Goal: Task Accomplishment & Management: Use online tool/utility

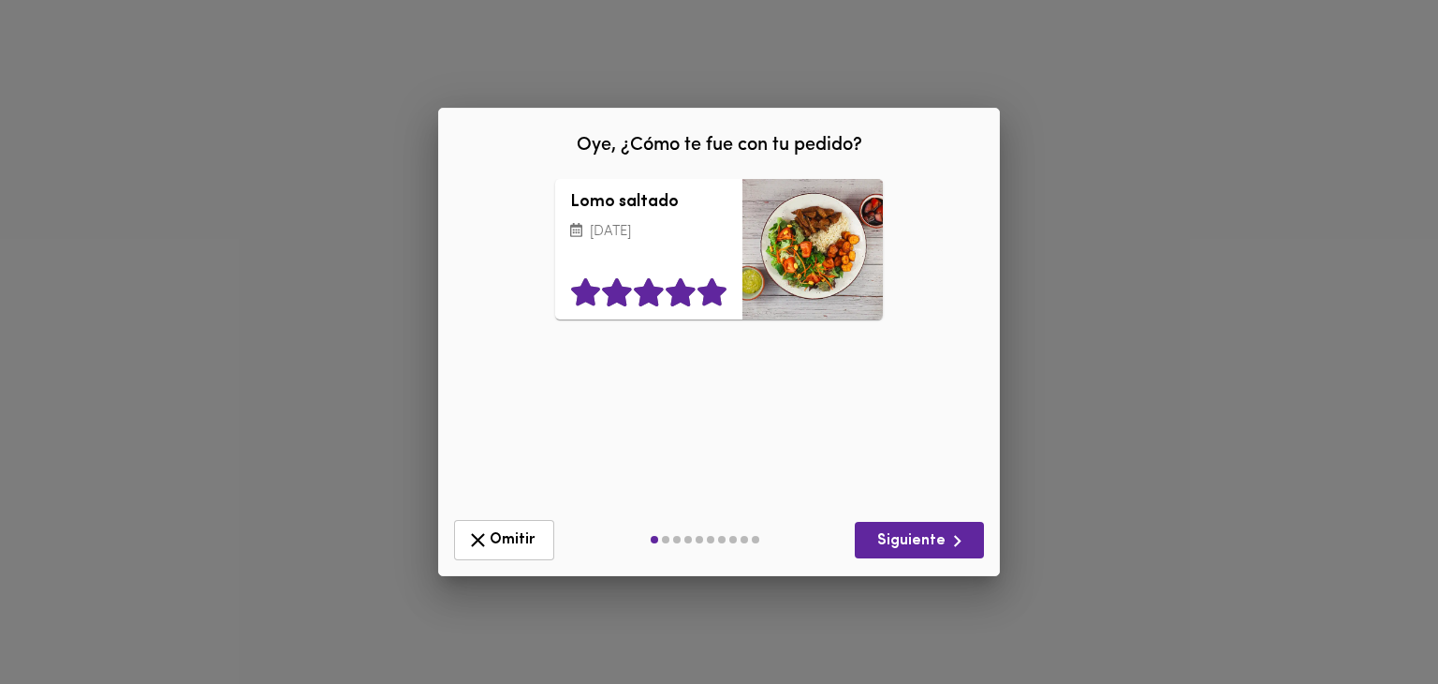
click at [708, 286] on icon at bounding box center [713, 292] width 32 height 28
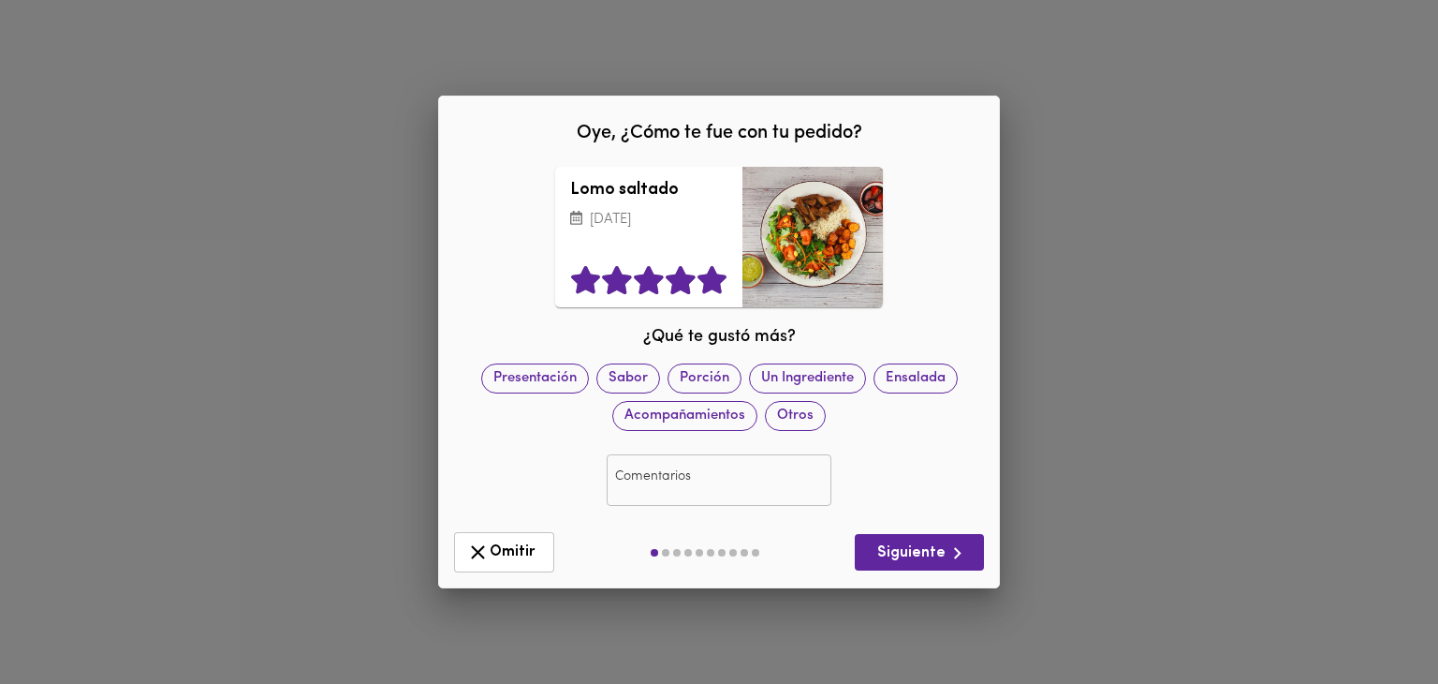
drag, startPoint x: 930, startPoint y: 531, endPoint x: 917, endPoint y: 524, distance: 14.7
click at [930, 533] on div "Omitir Siguiente" at bounding box center [719, 551] width 545 height 55
click at [898, 540] on button "Siguiente" at bounding box center [919, 552] width 129 height 37
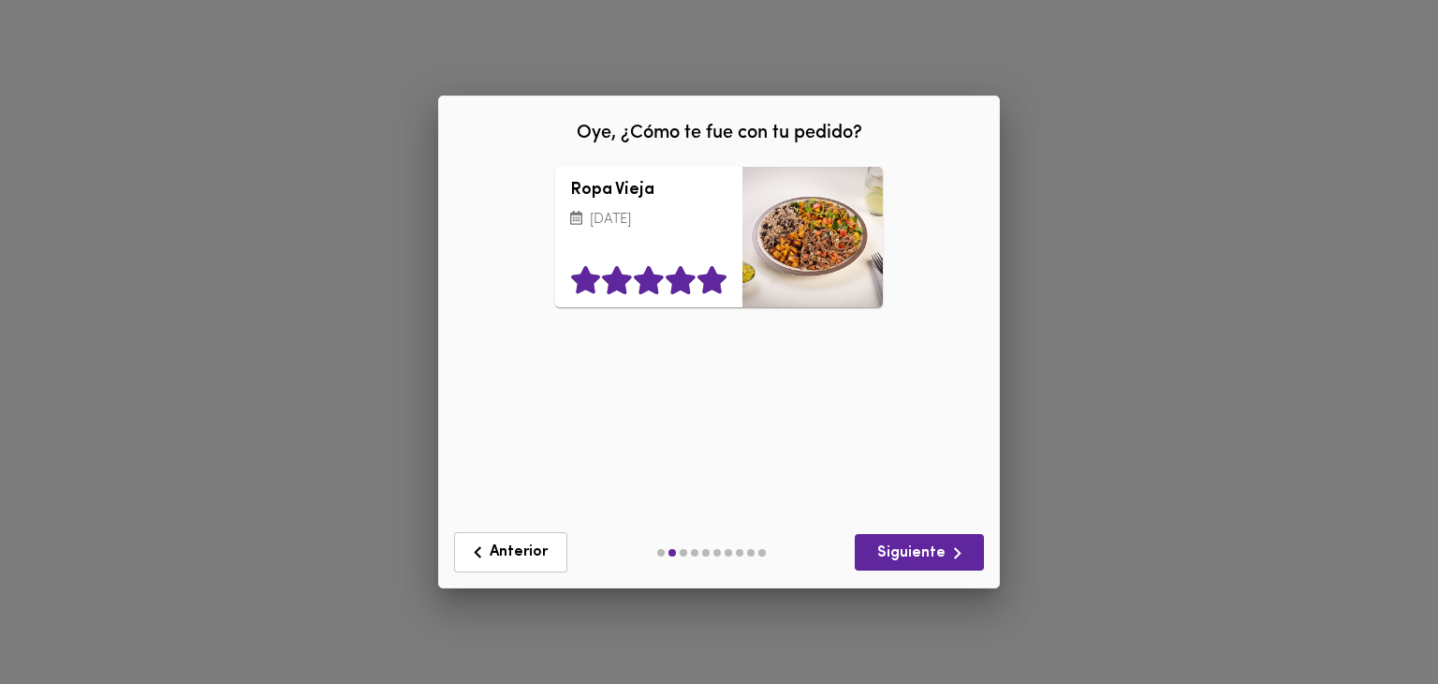
drag, startPoint x: 715, startPoint y: 285, endPoint x: 767, endPoint y: 383, distance: 111.0
click at [715, 285] on icon at bounding box center [712, 280] width 29 height 28
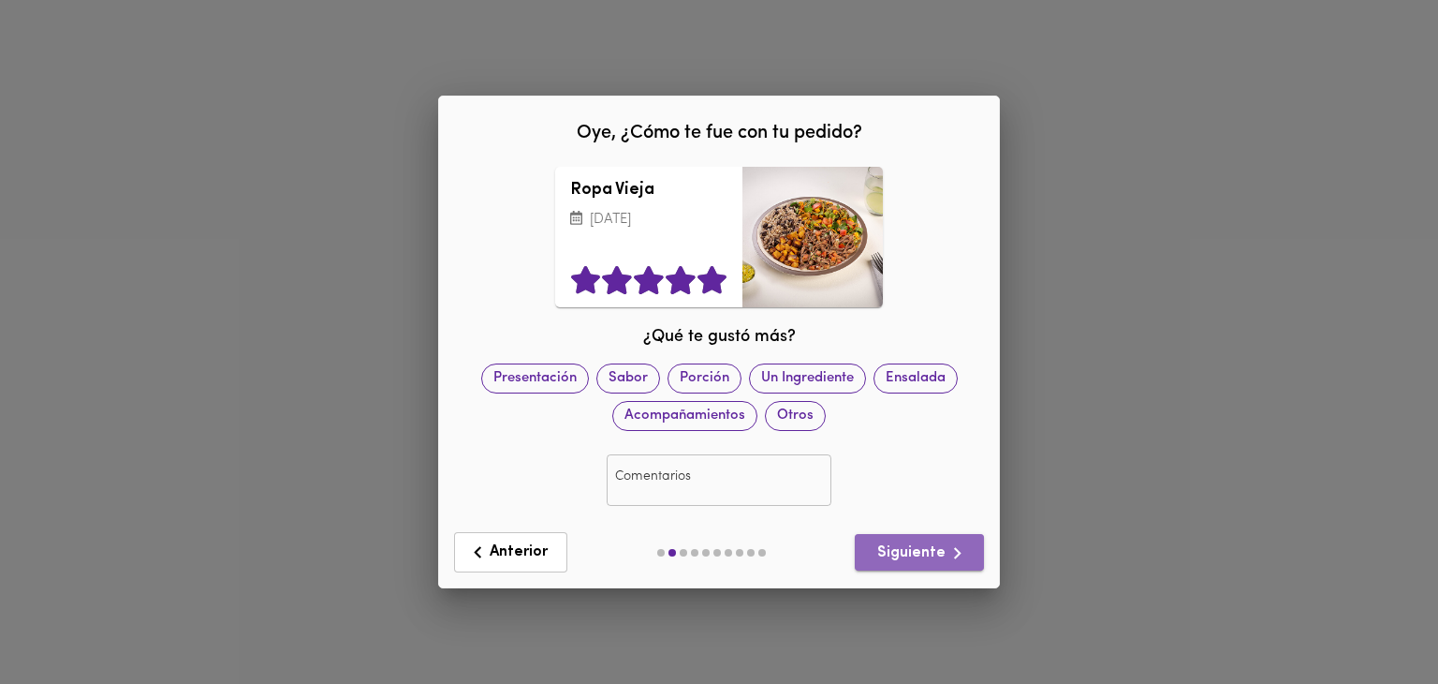
click at [941, 552] on span "Siguiente" at bounding box center [919, 552] width 99 height 23
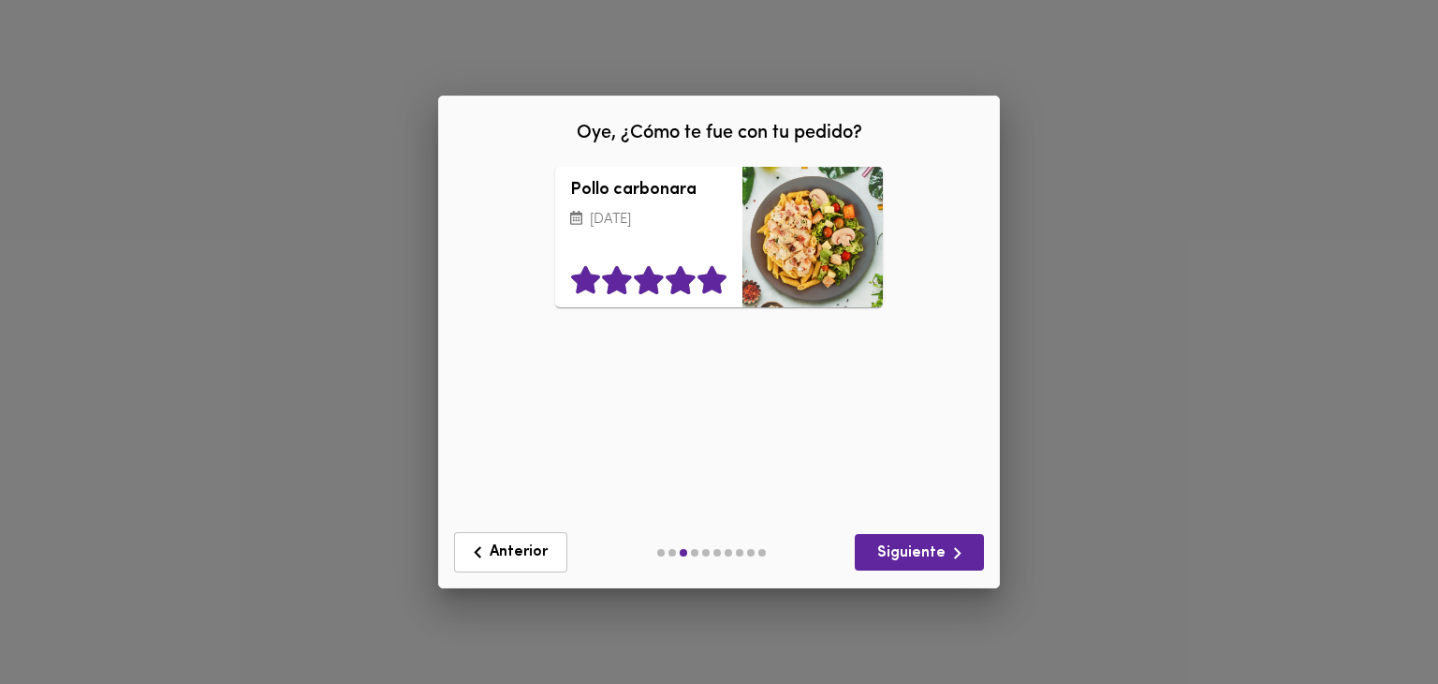
click at [715, 288] on icon at bounding box center [712, 280] width 29 height 28
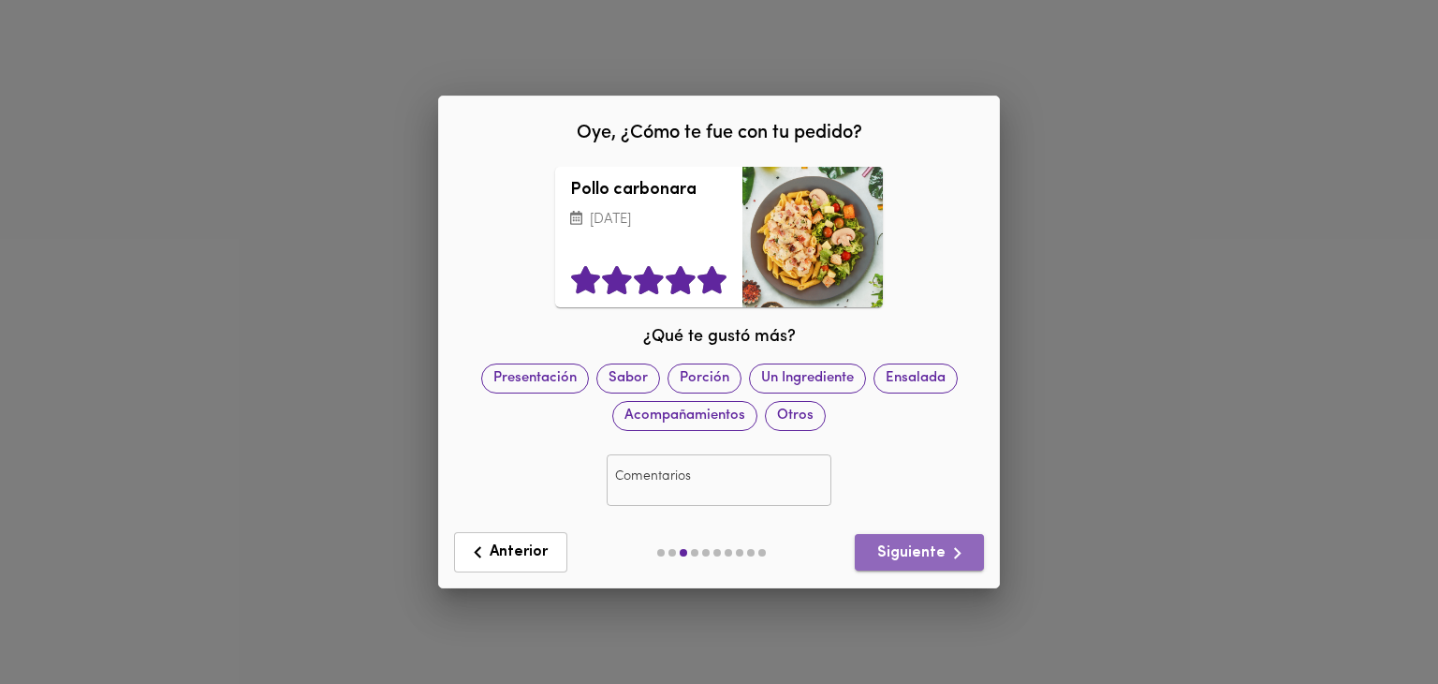
click at [964, 548] on icon "button" at bounding box center [957, 552] width 23 height 23
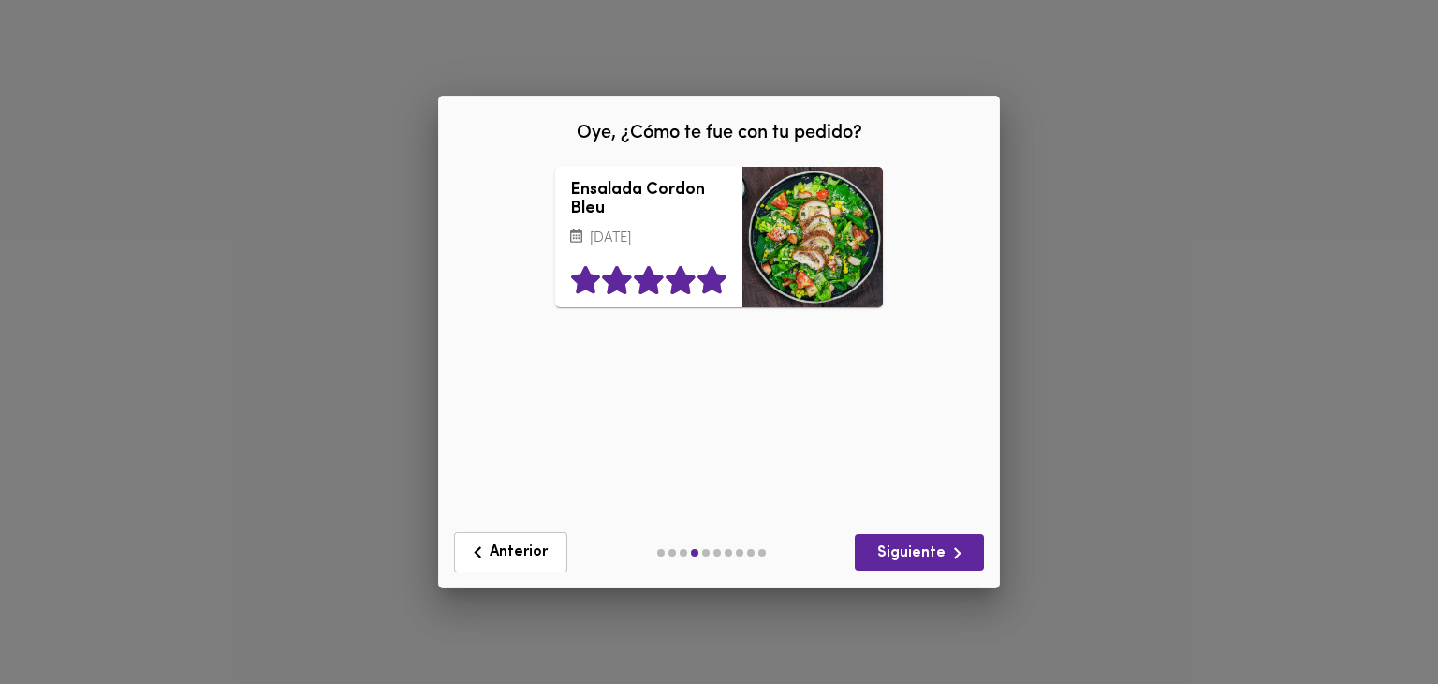
click at [713, 282] on icon at bounding box center [712, 280] width 29 height 28
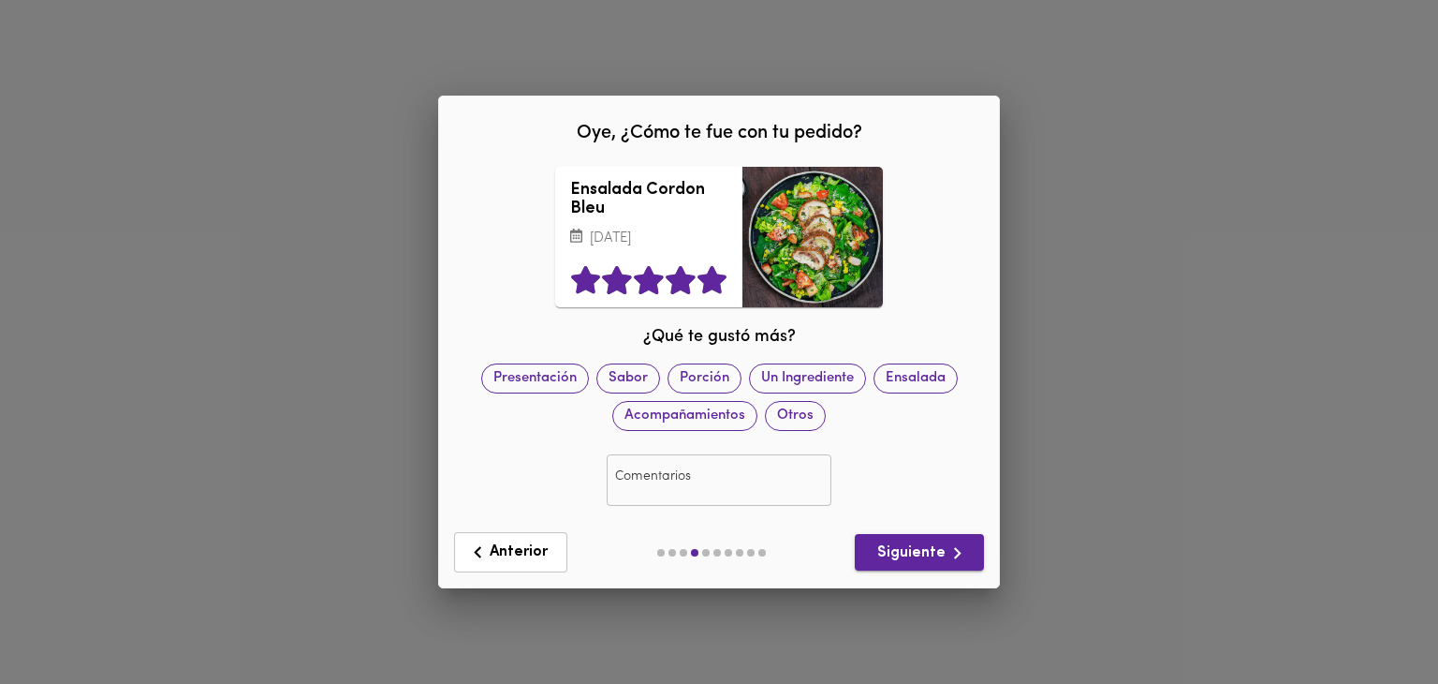
click at [948, 552] on icon "button" at bounding box center [957, 552] width 23 height 23
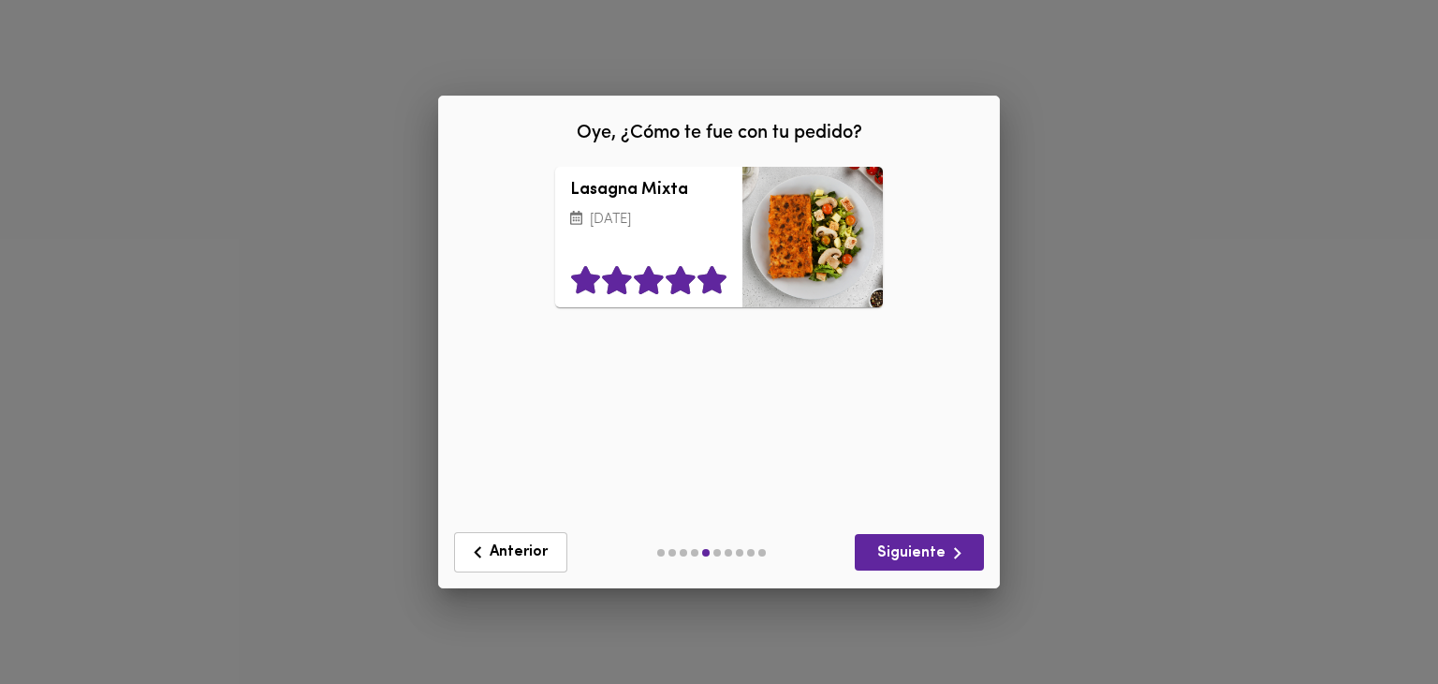
click at [717, 288] on icon at bounding box center [712, 280] width 29 height 28
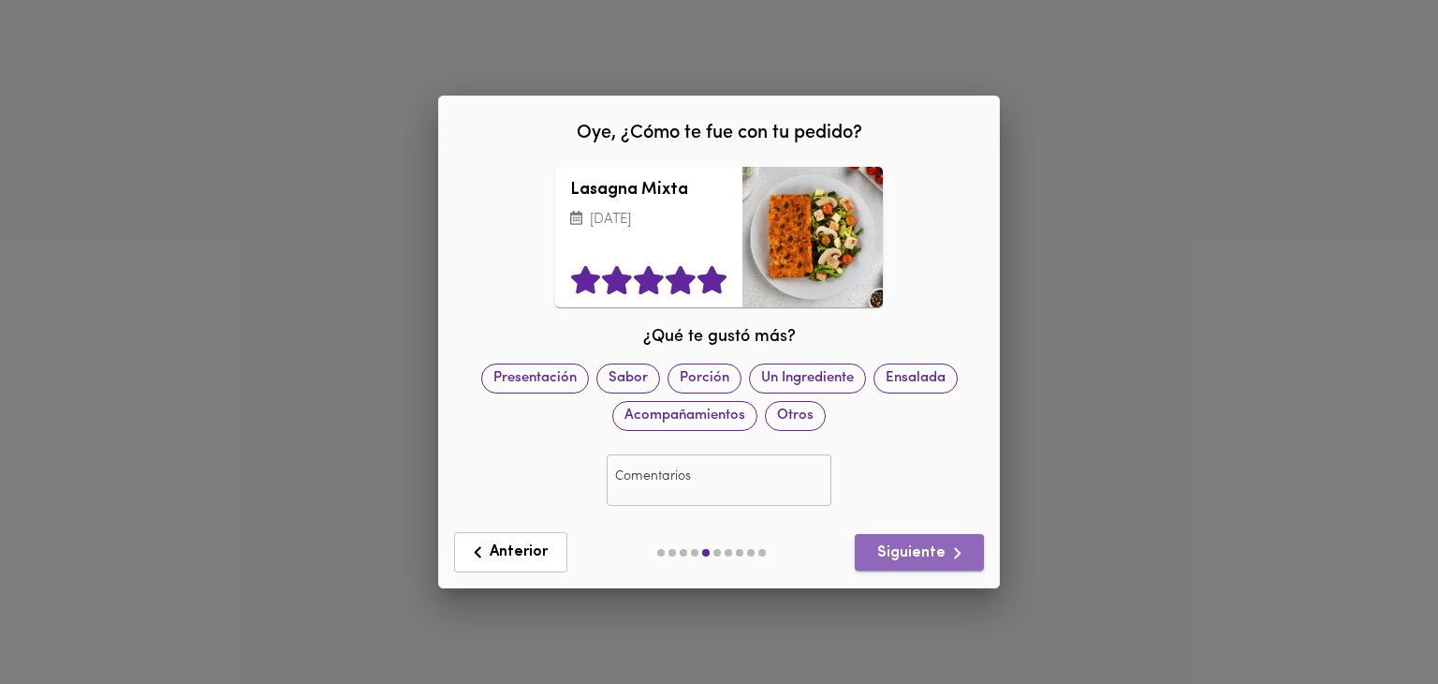
click at [935, 551] on span "Siguiente" at bounding box center [919, 552] width 99 height 23
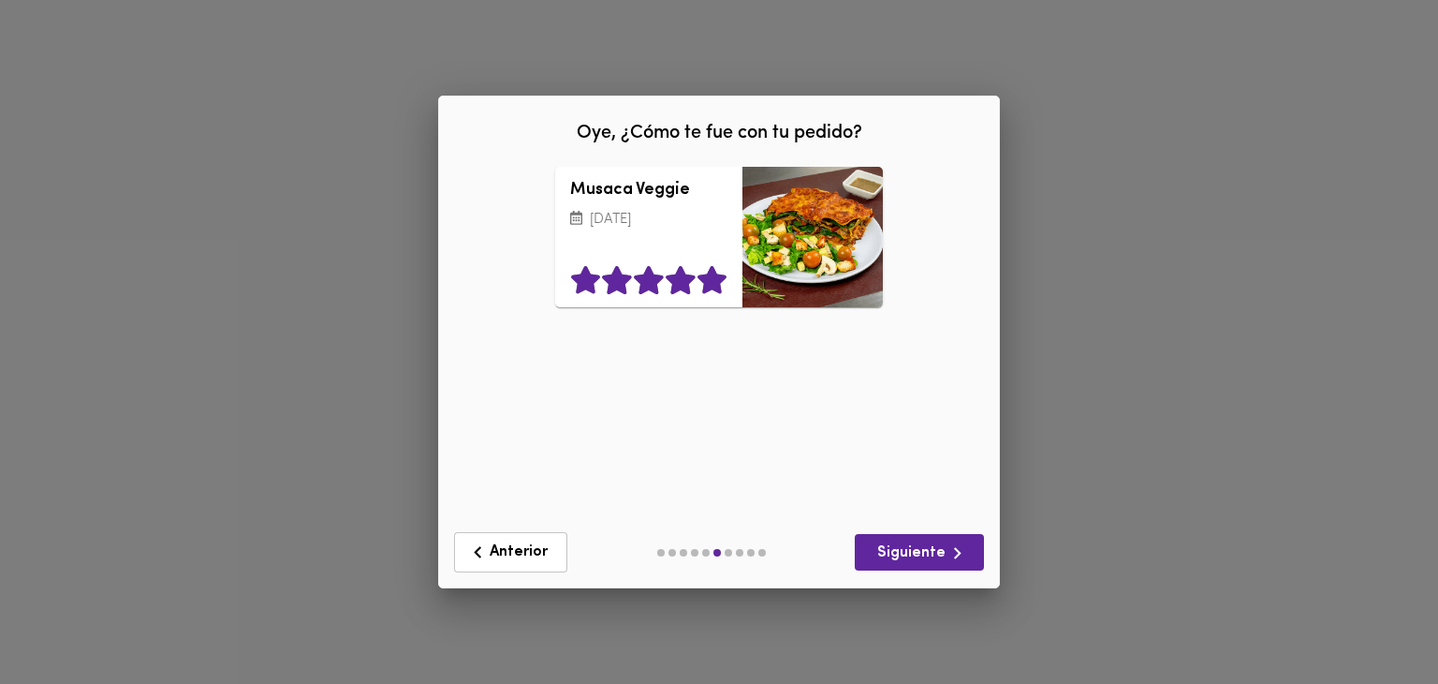
click at [701, 289] on icon at bounding box center [713, 280] width 32 height 28
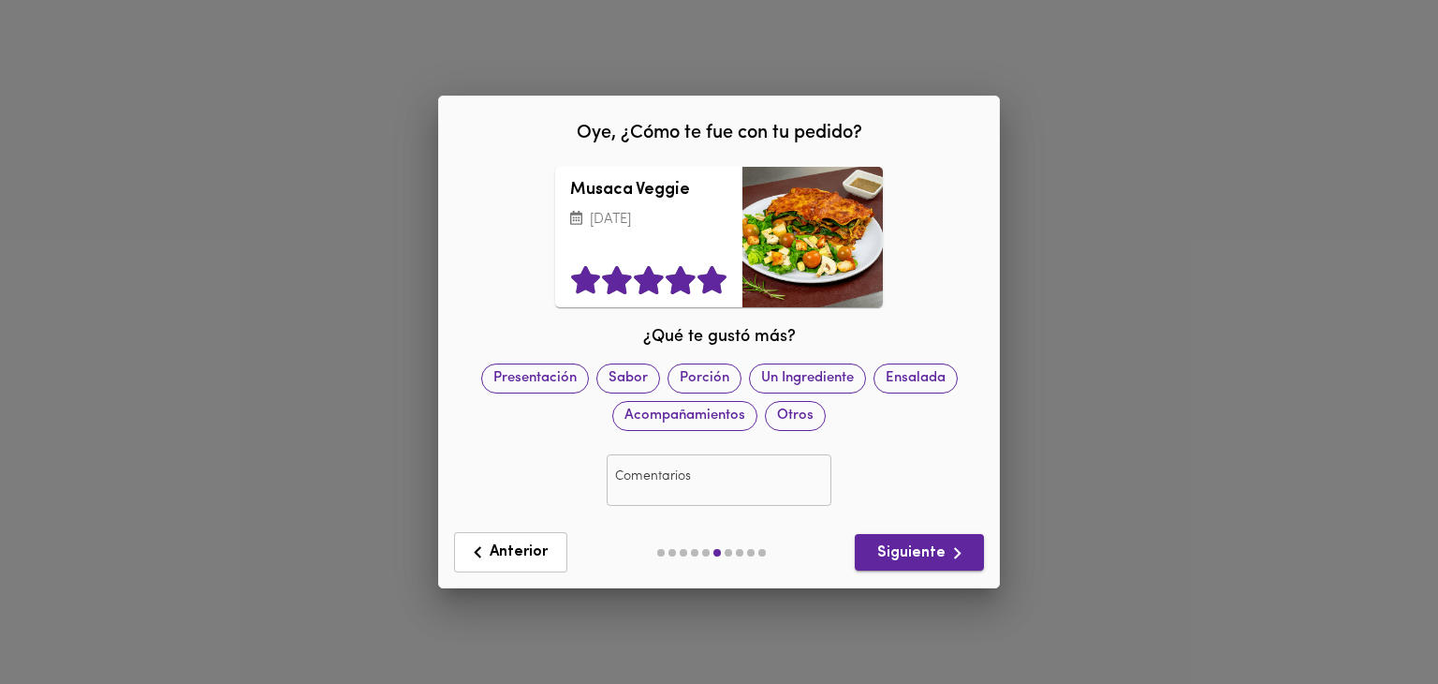
click at [942, 541] on span "Siguiente" at bounding box center [919, 552] width 99 height 23
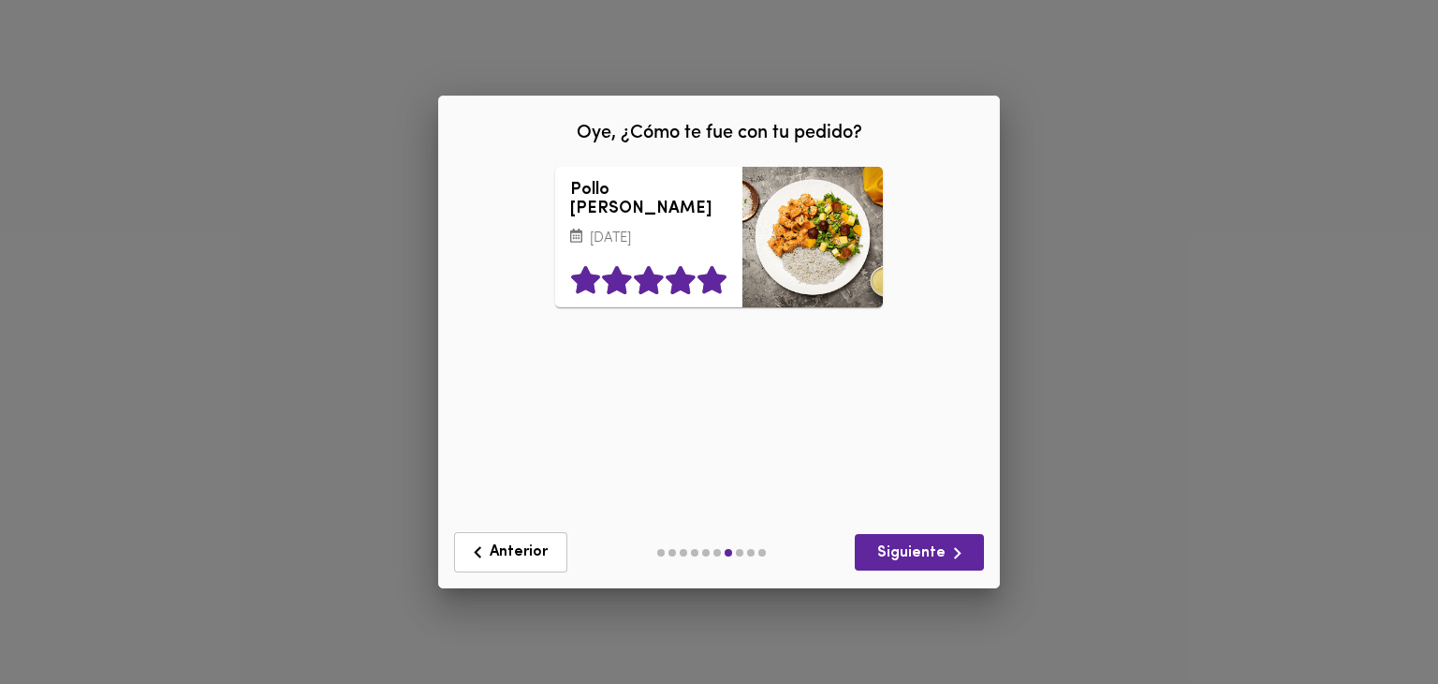
click at [712, 284] on icon at bounding box center [712, 280] width 29 height 28
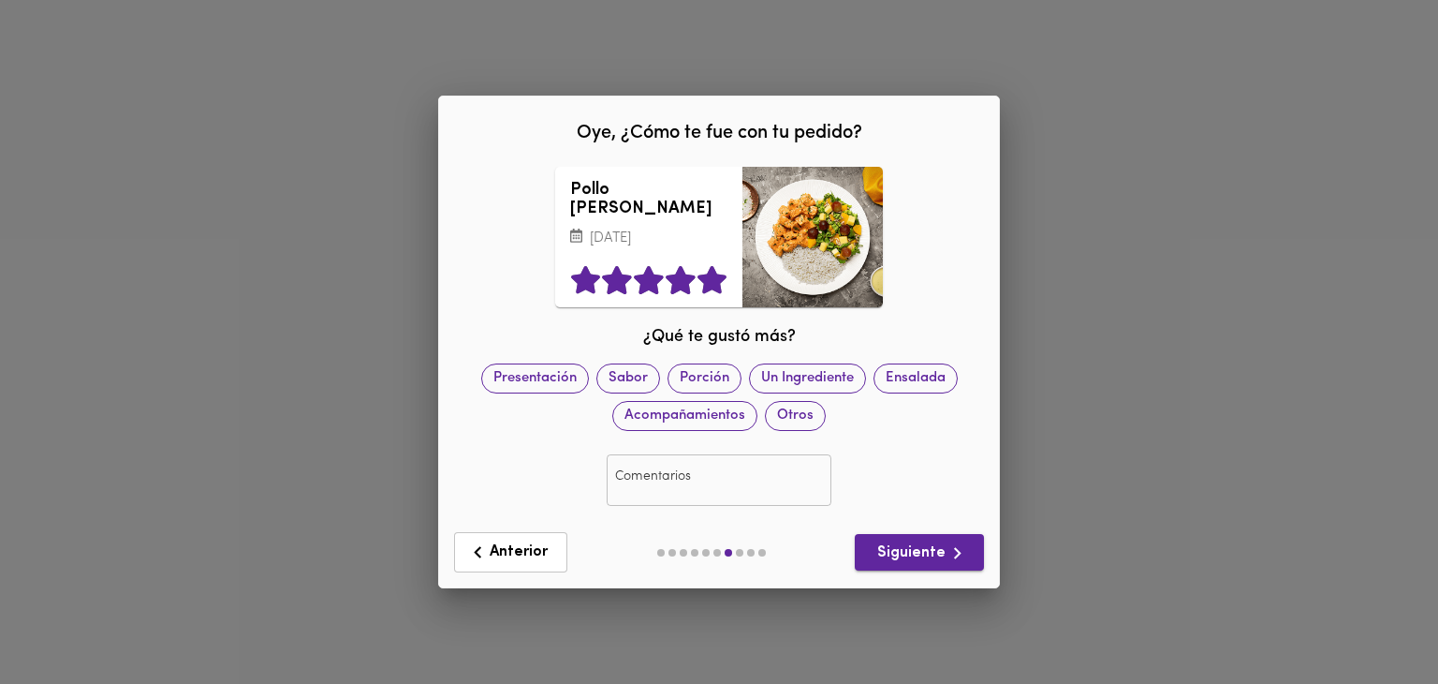
click at [948, 549] on icon "button" at bounding box center [957, 552] width 23 height 23
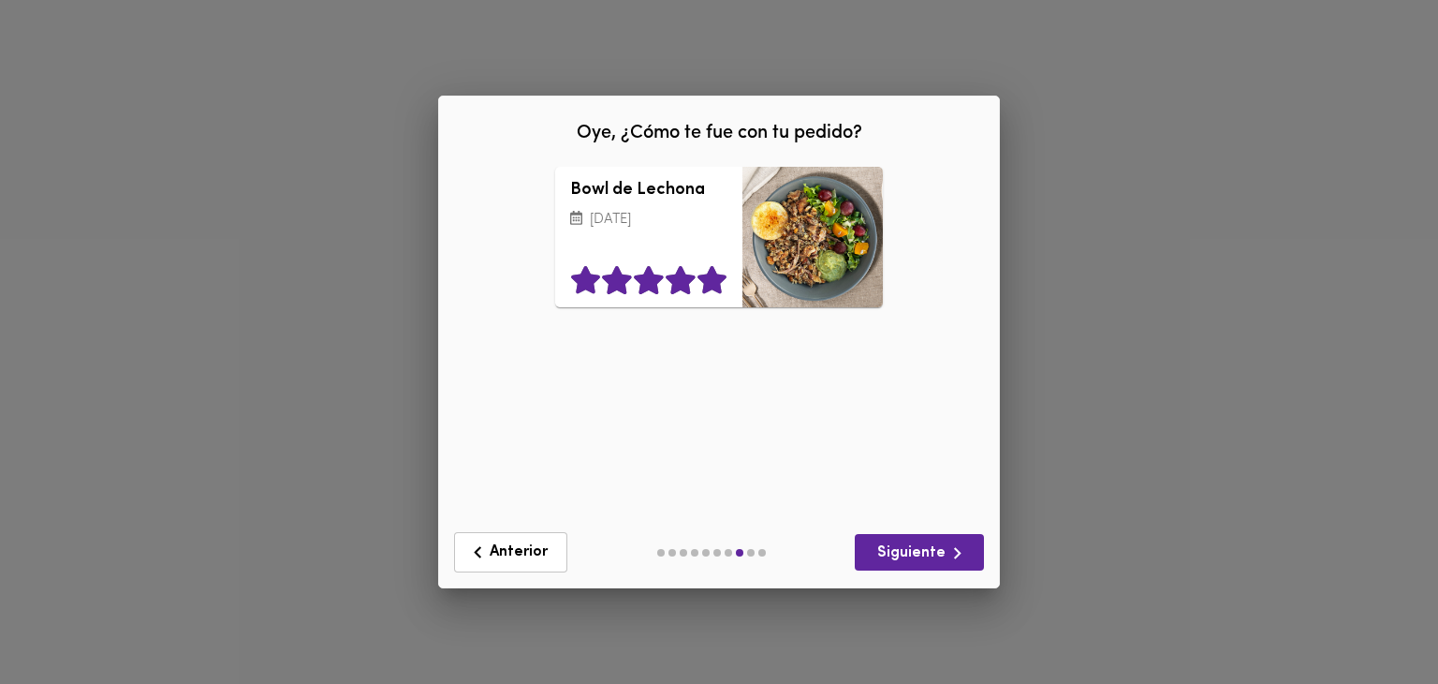
click at [707, 288] on icon at bounding box center [712, 280] width 29 height 28
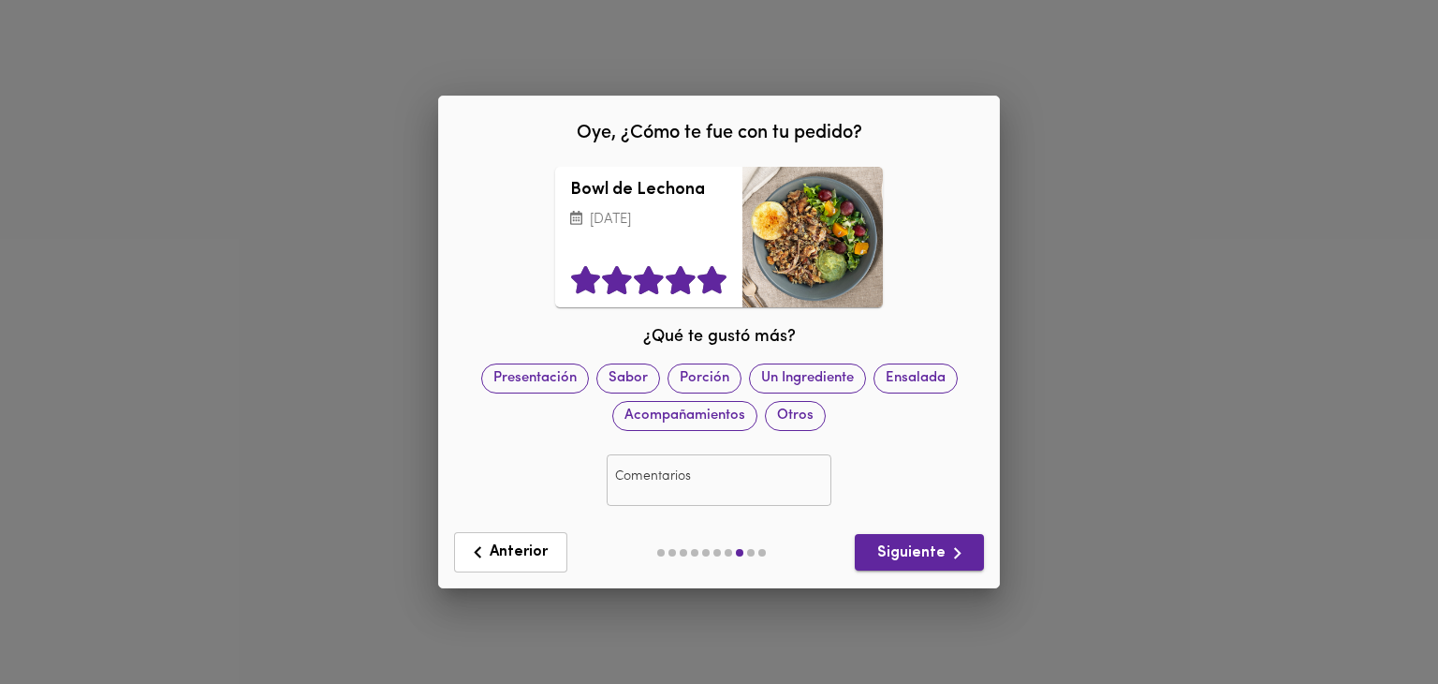
click at [913, 541] on span "Siguiente" at bounding box center [919, 552] width 99 height 23
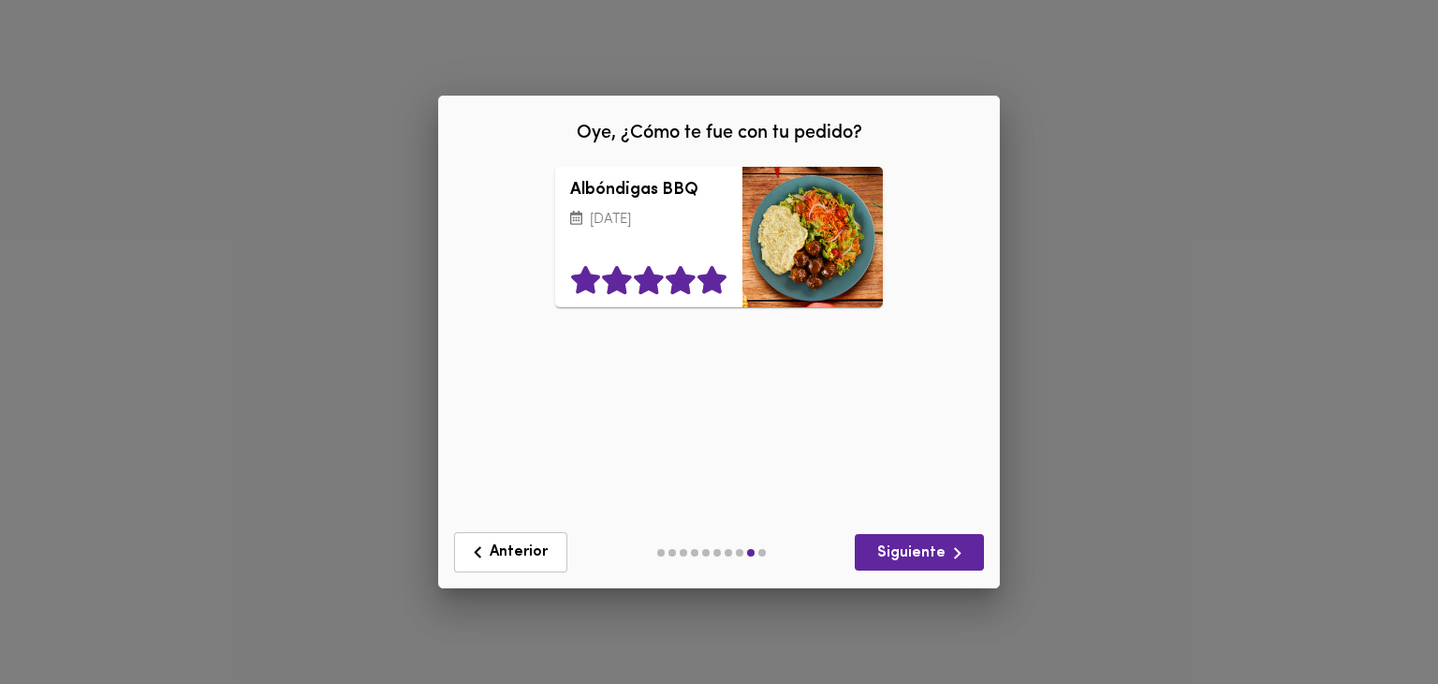
click at [715, 292] on icon at bounding box center [712, 280] width 29 height 28
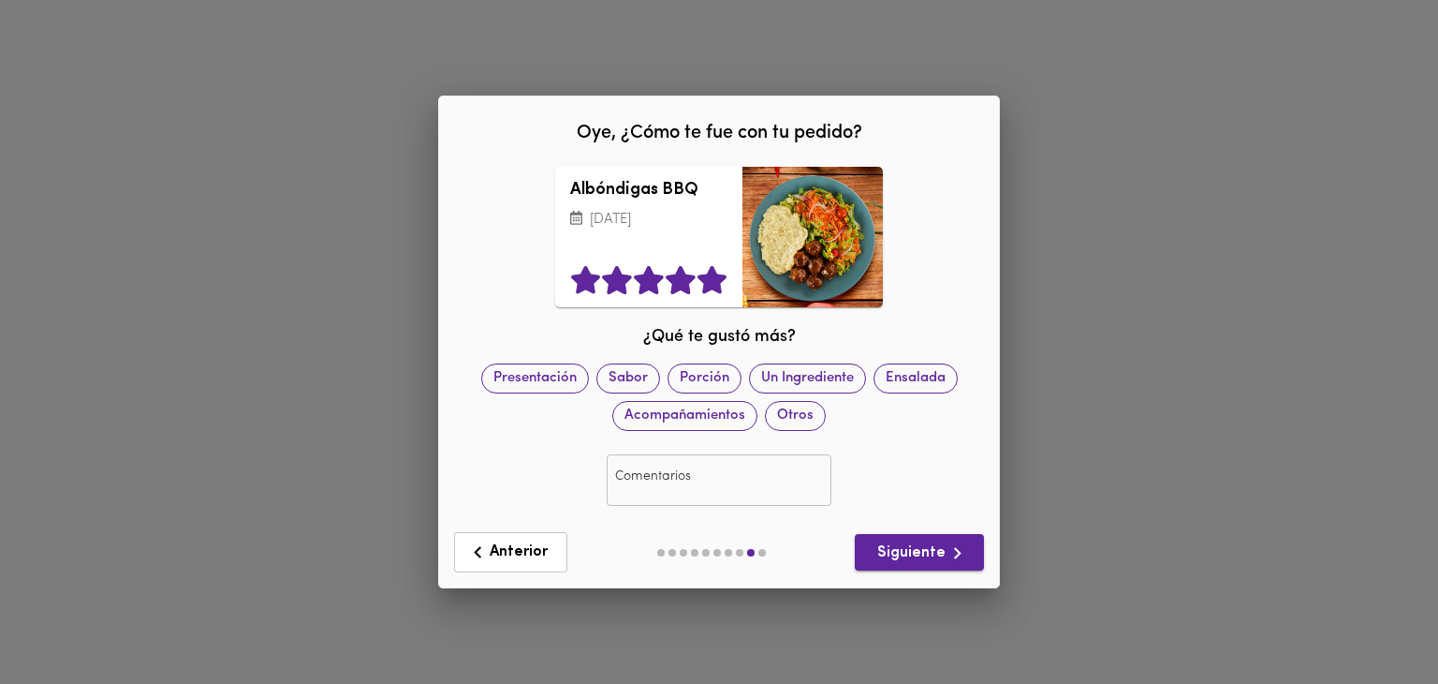
click at [951, 548] on icon "button" at bounding box center [957, 552] width 23 height 23
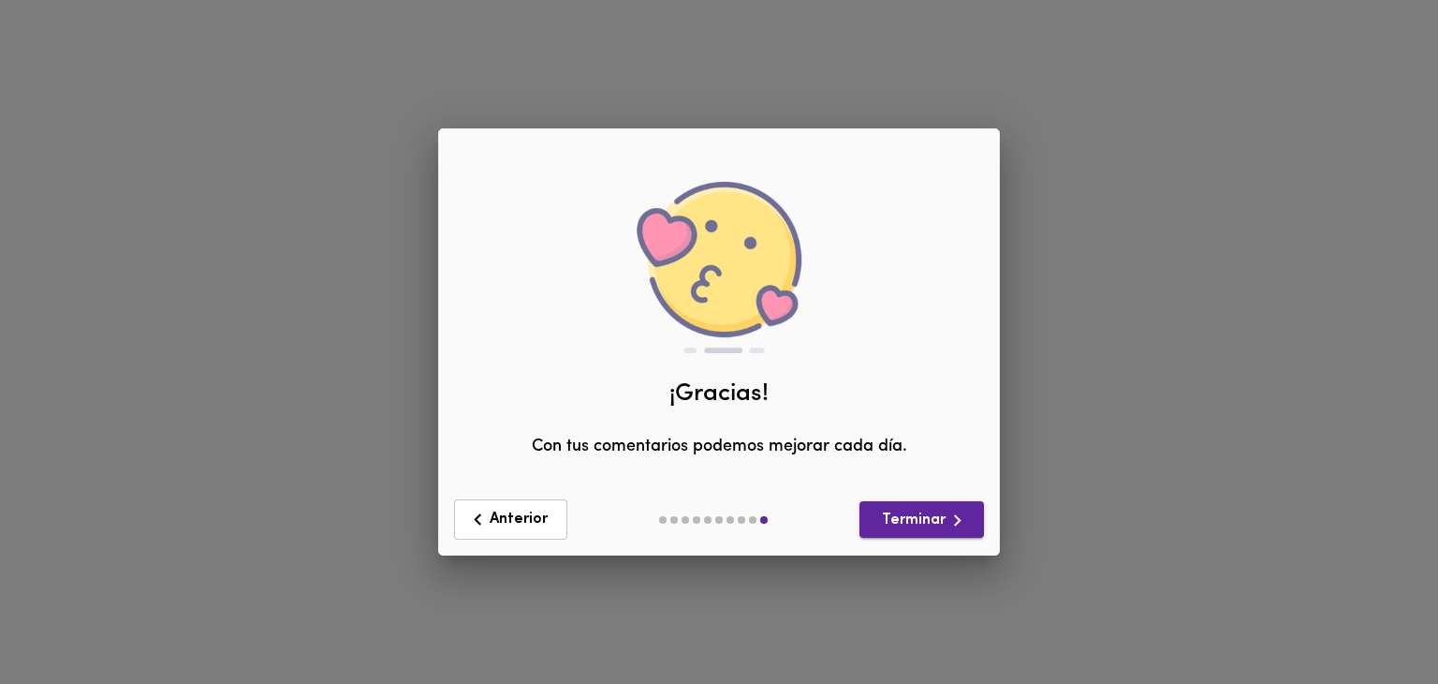
click at [917, 528] on span "Terminar" at bounding box center [922, 520] width 95 height 23
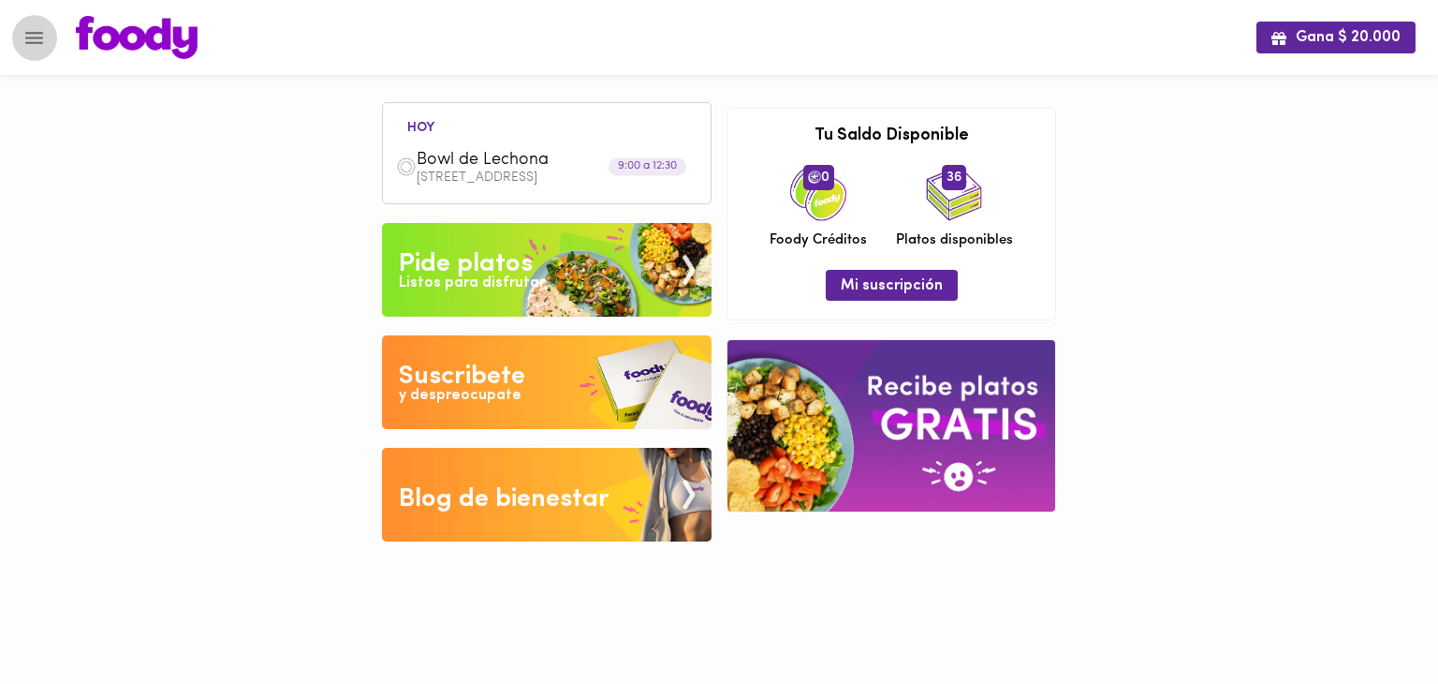
click at [47, 50] on button "Menu" at bounding box center [34, 38] width 46 height 46
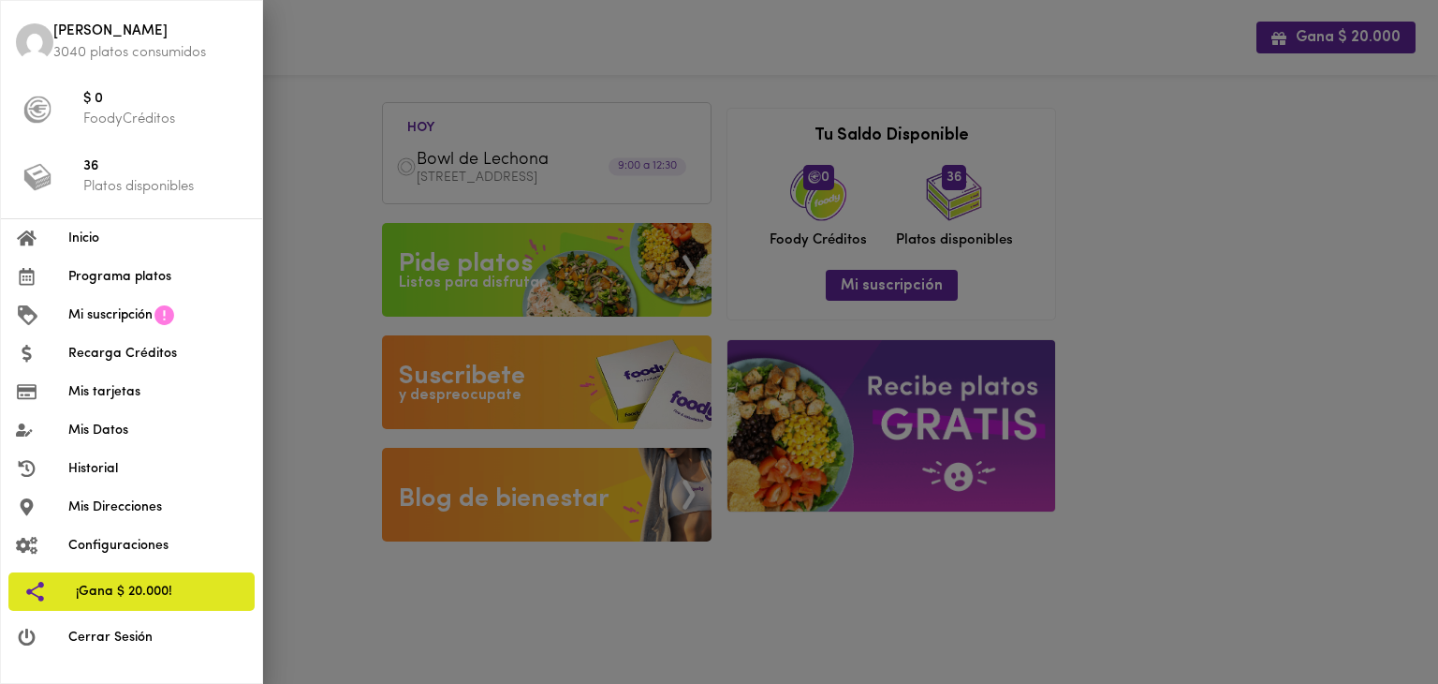
click at [162, 282] on span "Programa platos" at bounding box center [157, 277] width 179 height 20
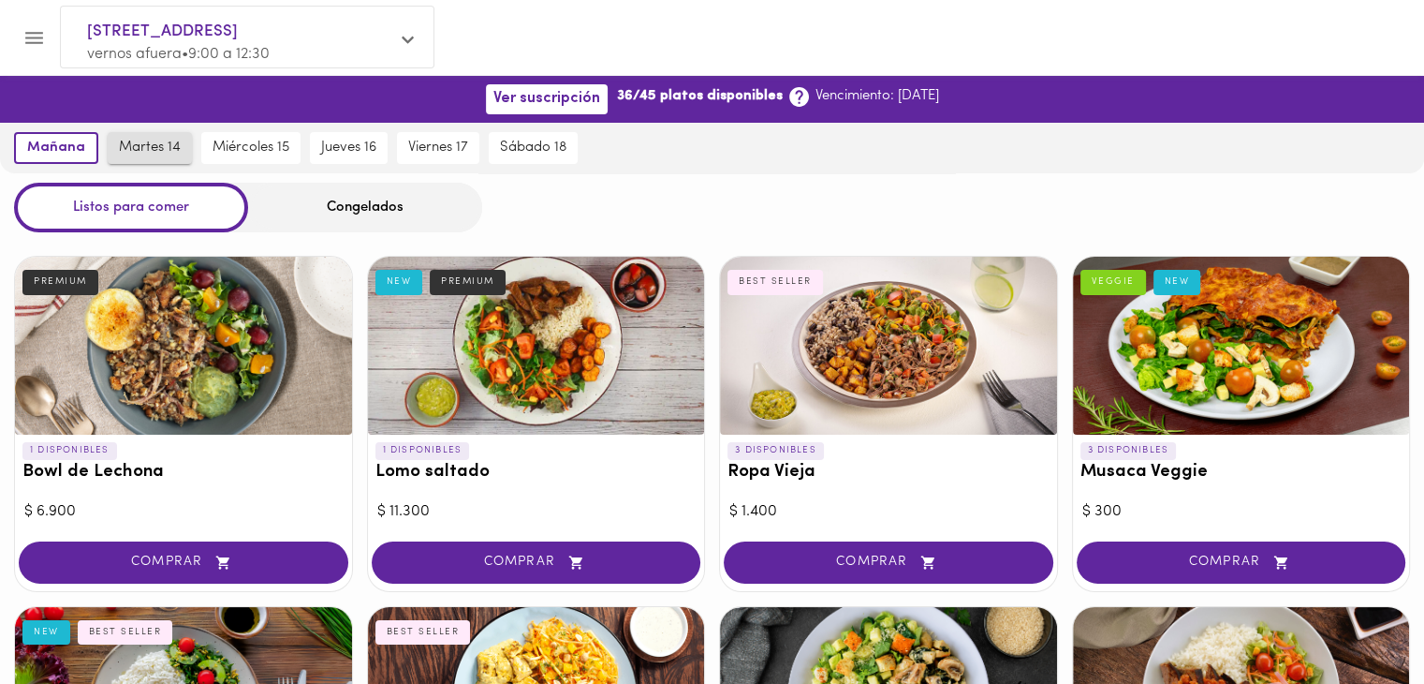
click at [157, 153] on span "martes 14" at bounding box center [150, 148] width 62 height 17
